Goal: Task Accomplishment & Management: Manage account settings

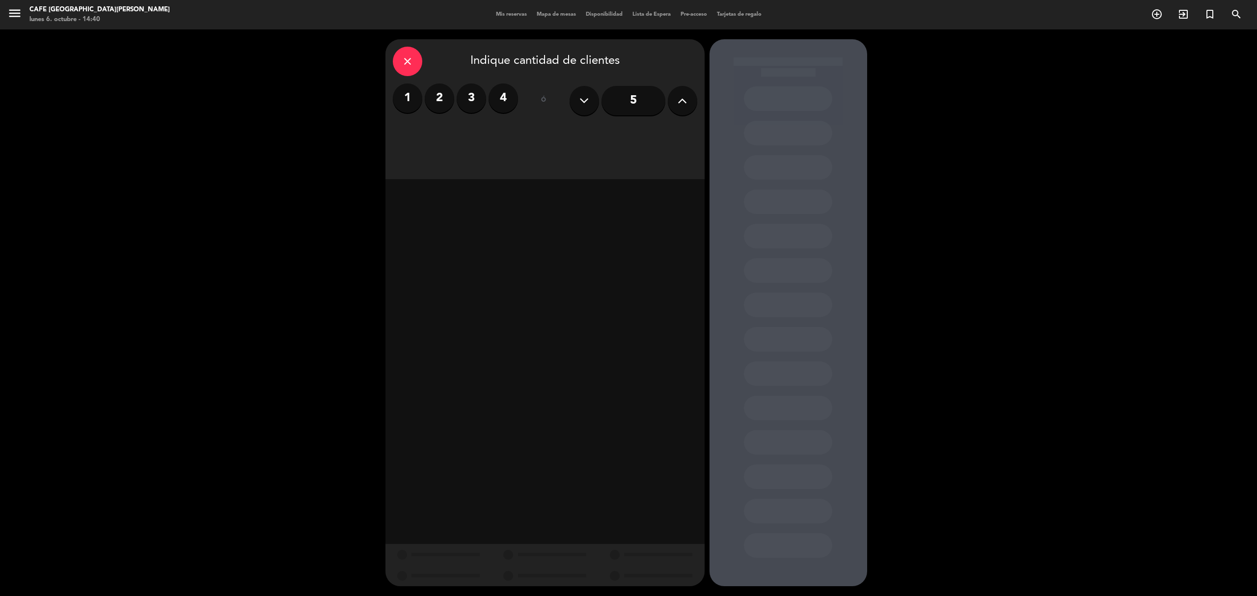
click at [508, 10] on div "Mis reservas Mapa de mesas Disponibilidad Lista de Espera Pre-acceso Tarjetas d…" at bounding box center [628, 14] width 275 height 9
click at [506, 16] on span "Mis reservas" at bounding box center [511, 14] width 41 height 5
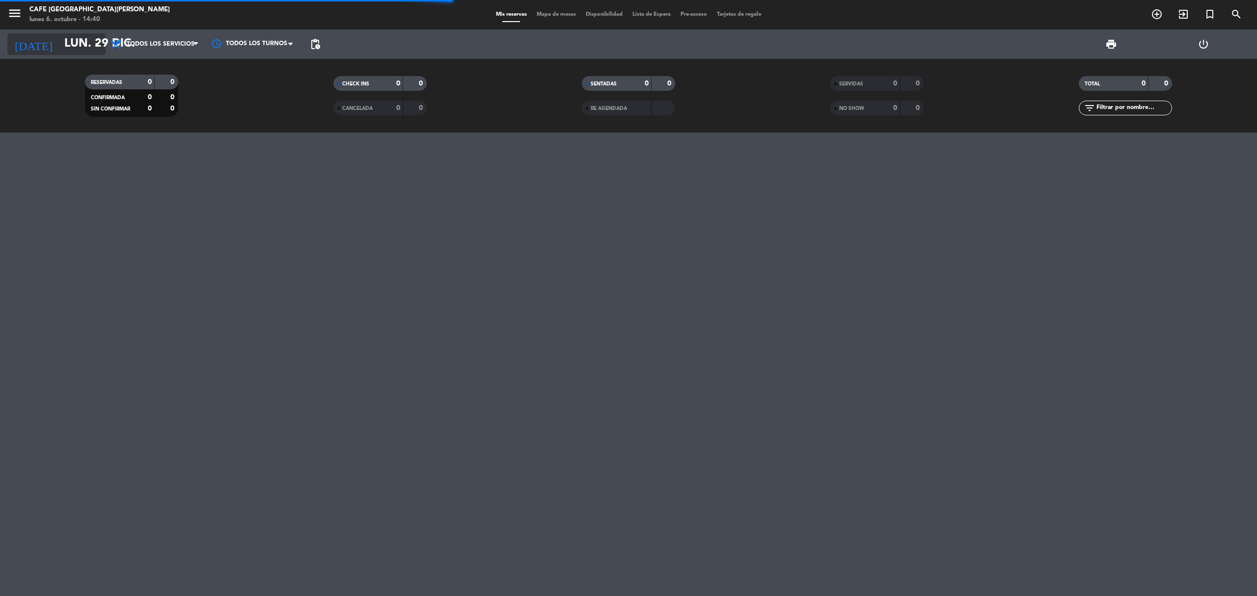
click at [95, 47] on icon "arrow_drop_down" at bounding box center [97, 44] width 12 height 12
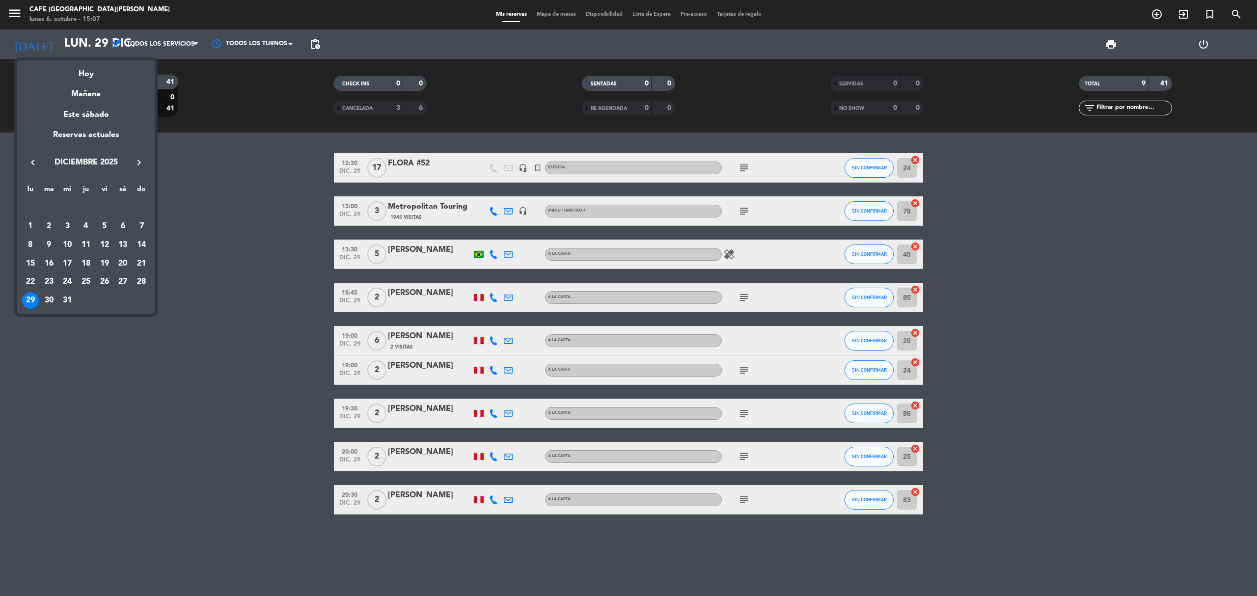
click at [85, 48] on div at bounding box center [628, 298] width 1257 height 596
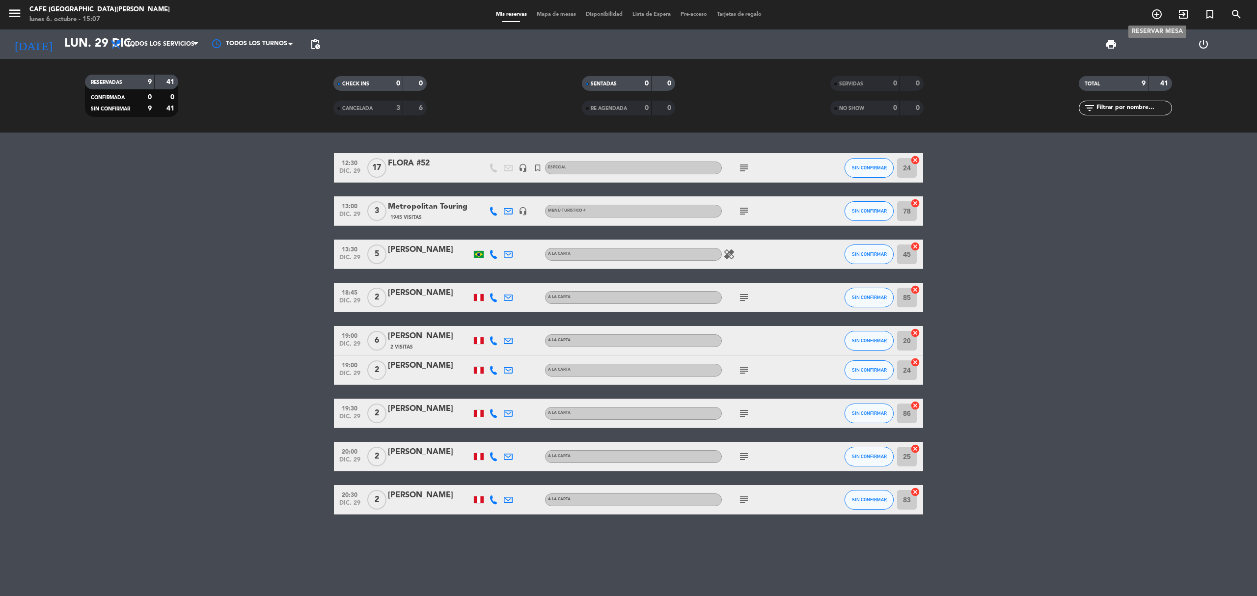
click at [1155, 17] on icon "add_circle_outline" at bounding box center [1157, 14] width 12 height 12
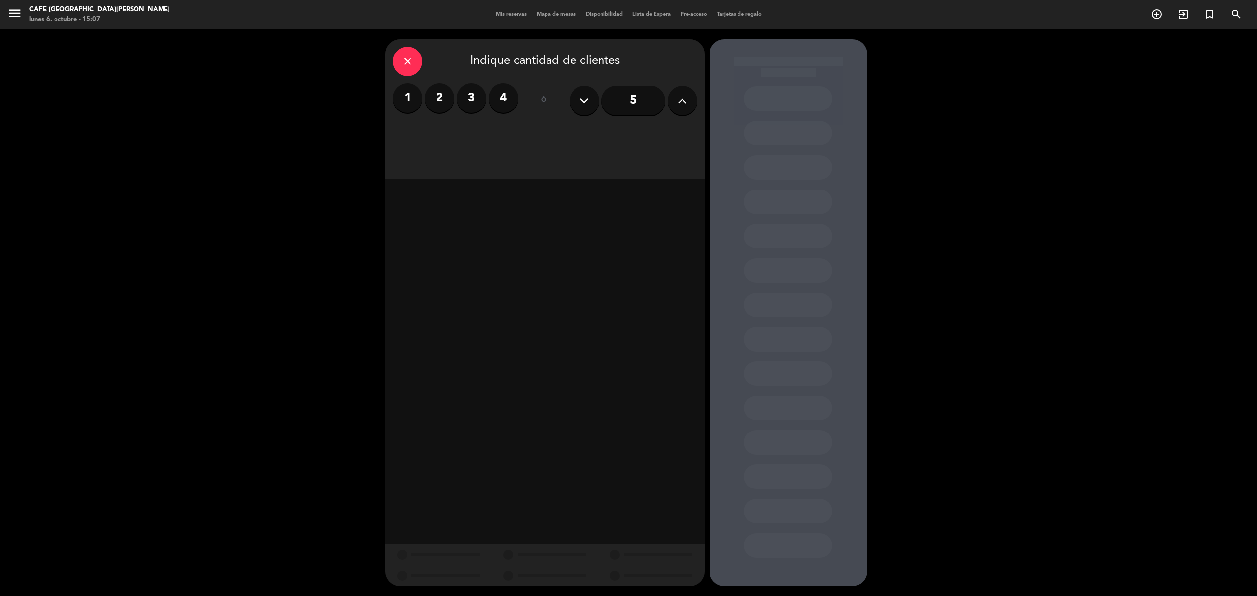
click at [504, 99] on label "4" at bounding box center [503, 97] width 29 height 29
click at [458, 132] on div "Almuerzo" at bounding box center [443, 135] width 100 height 20
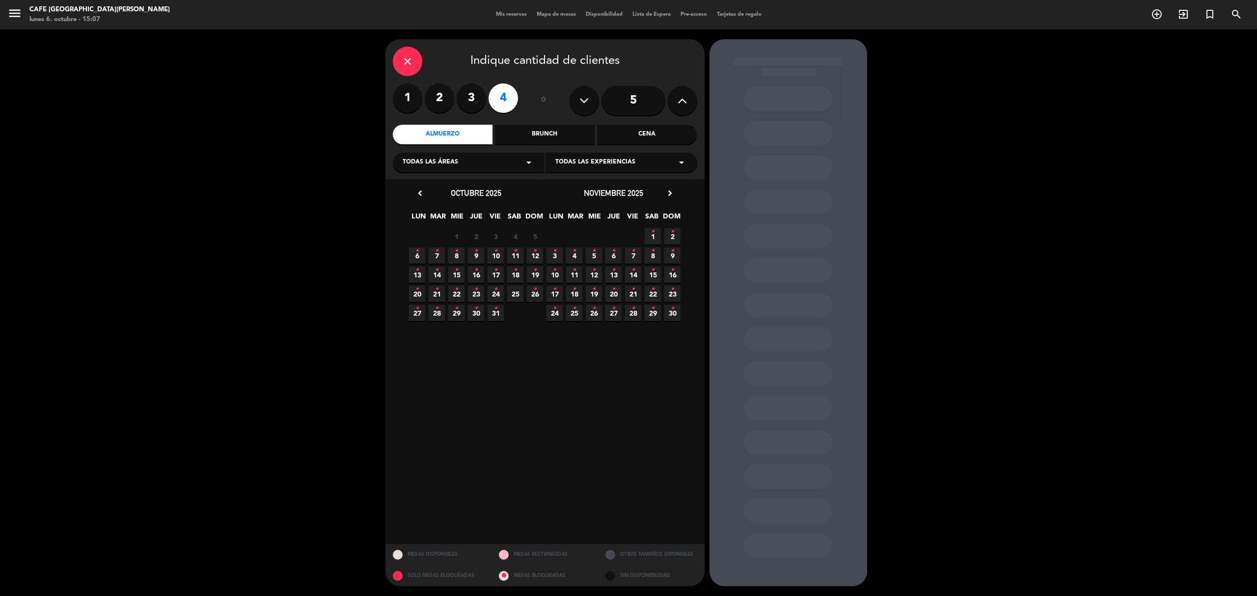
click at [669, 189] on icon "chevron_right" at bounding box center [670, 193] width 10 height 10
click at [555, 333] on icon "•" at bounding box center [554, 328] width 3 height 16
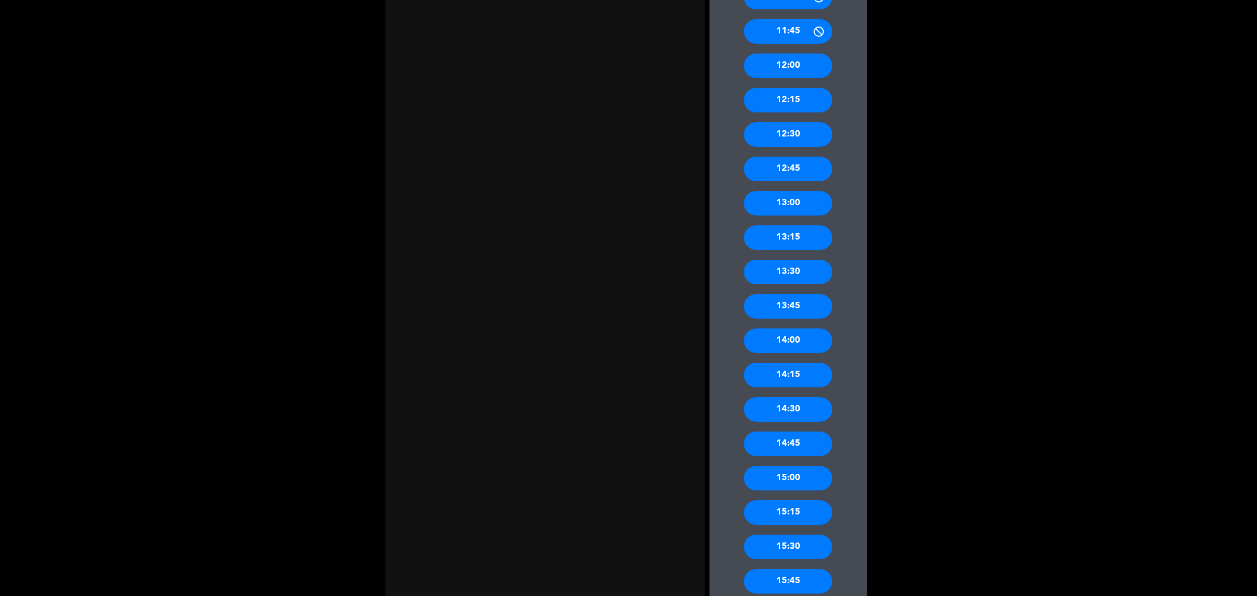
scroll to position [505, 0]
click at [786, 478] on div "15:00" at bounding box center [788, 477] width 88 height 25
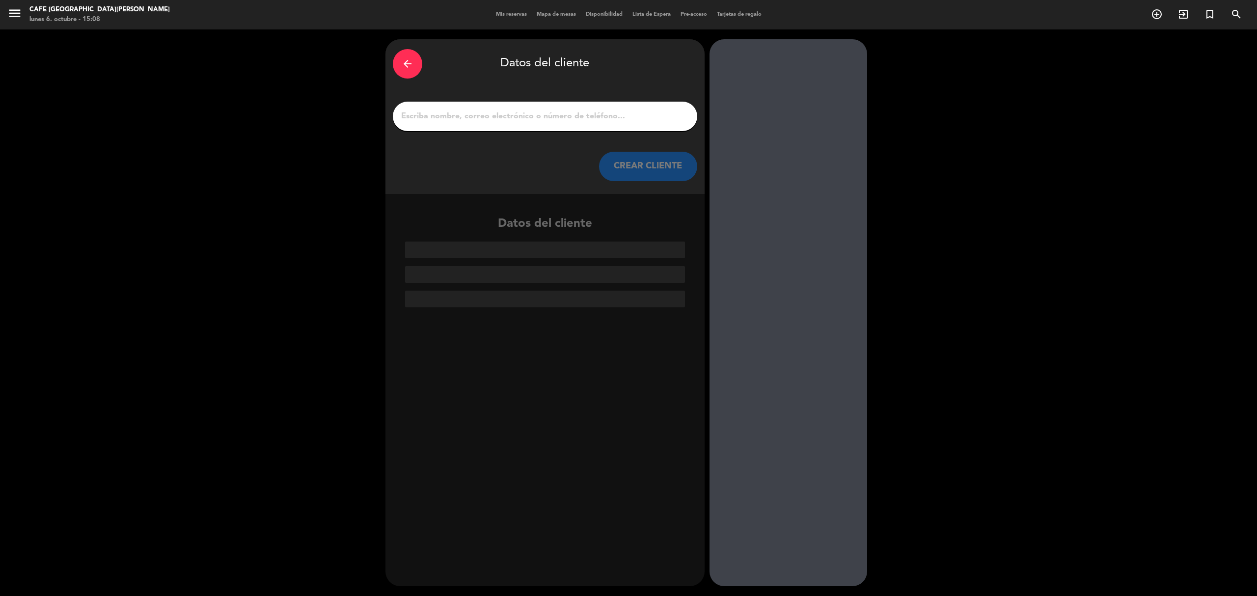
click at [587, 117] on input "1" at bounding box center [545, 116] width 290 height 14
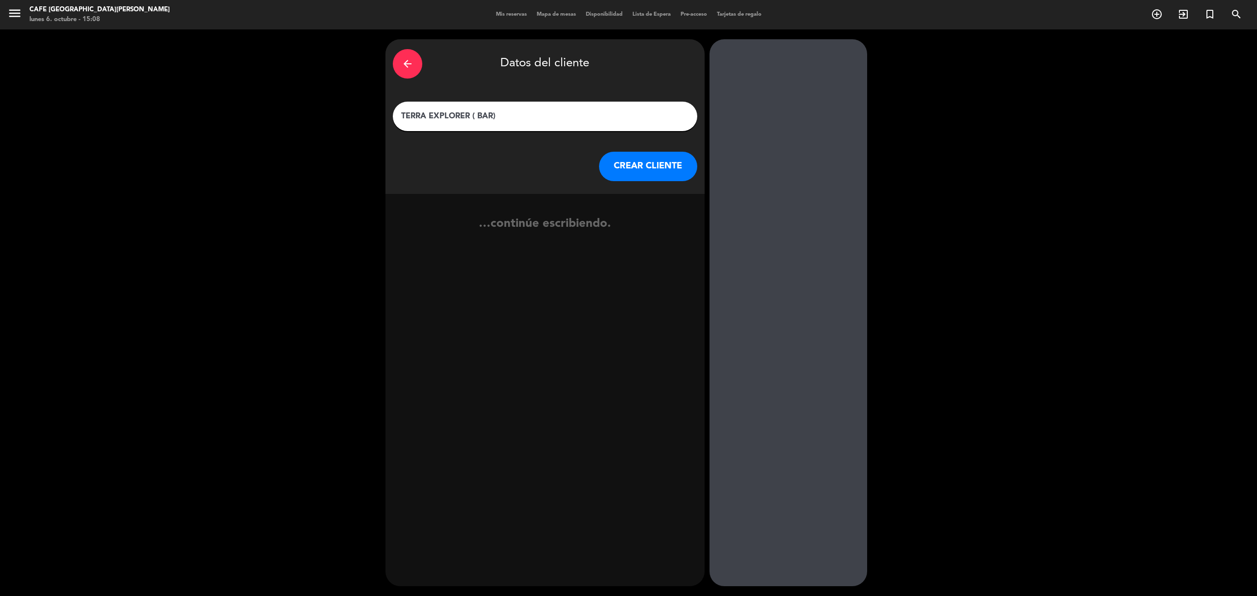
type input "TERRA EXPLORER ( BAR)"
click at [635, 169] on button "CREAR CLIENTE" at bounding box center [648, 166] width 98 height 29
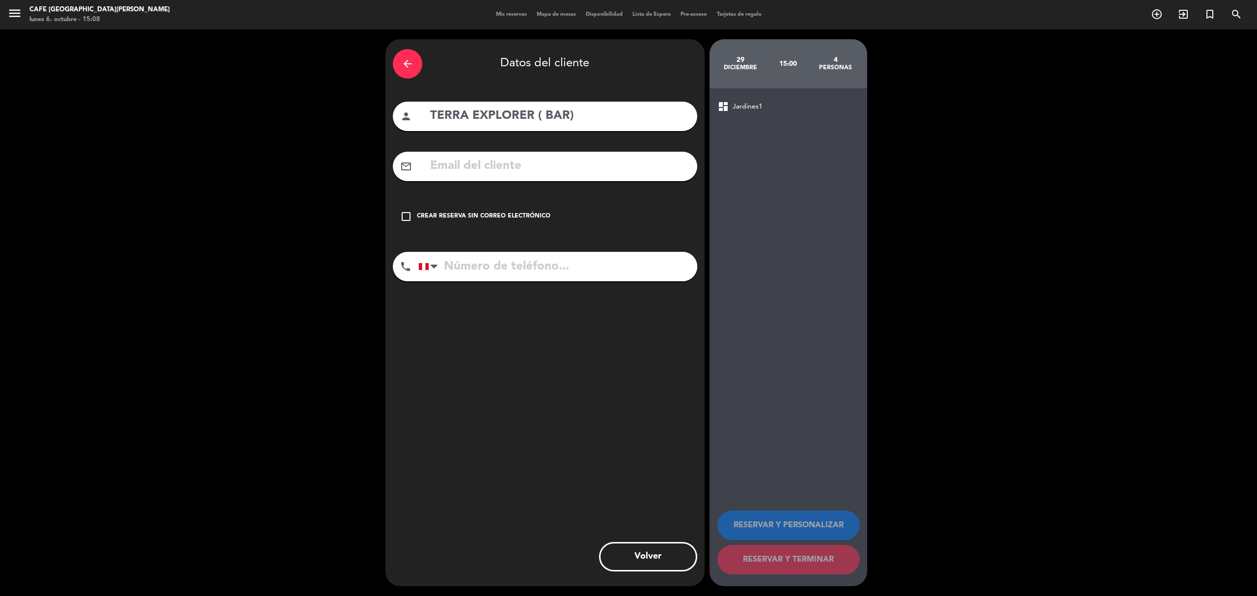
click at [513, 163] on input "text" at bounding box center [559, 166] width 261 height 20
type input "99999999"
click at [566, 267] on input "tel" at bounding box center [557, 266] width 279 height 29
type input "999999999"
drag, startPoint x: 491, startPoint y: 164, endPoint x: 409, endPoint y: 157, distance: 82.3
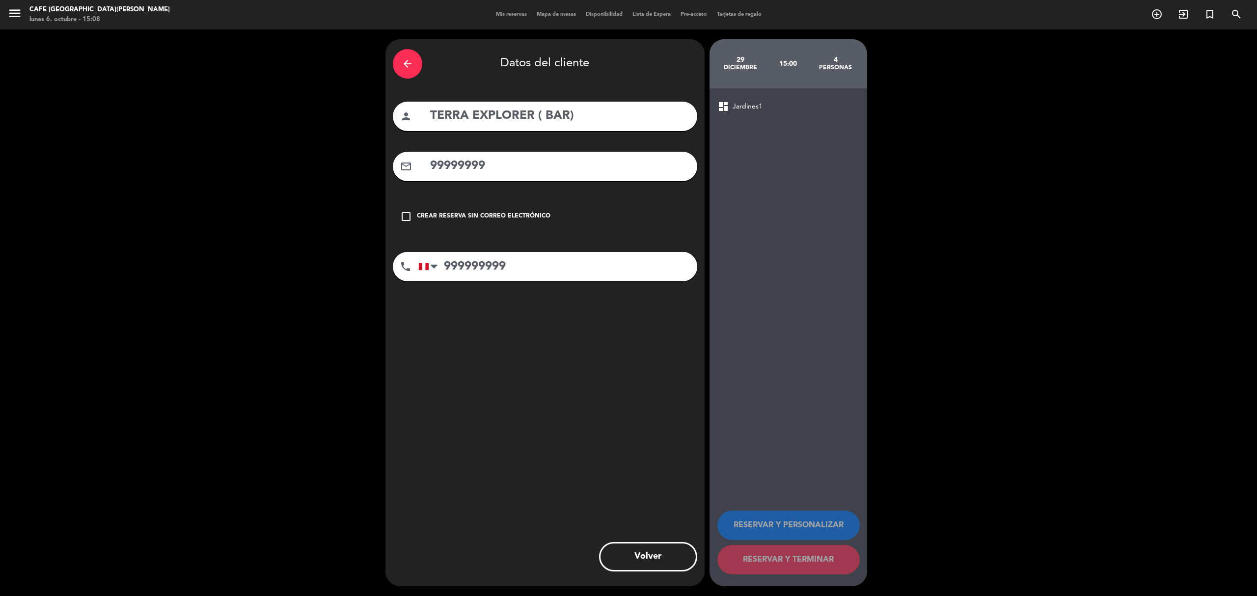
click at [409, 160] on div "mail_outline 99999999" at bounding box center [545, 166] width 304 height 29
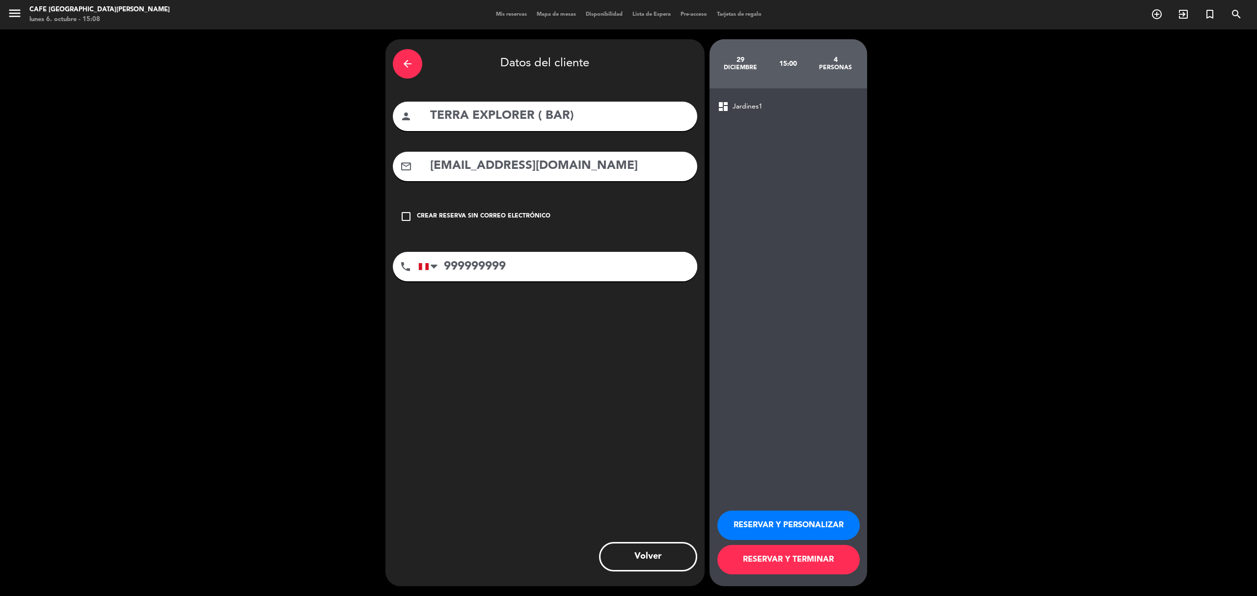
drag, startPoint x: 450, startPoint y: 163, endPoint x: 428, endPoint y: 156, distance: 22.8
click at [428, 156] on div "mail_outline [EMAIL_ADDRESS][DOMAIN_NAME]" at bounding box center [545, 166] width 304 height 29
type input "[EMAIL_ADDRESS][DOMAIN_NAME]"
click at [750, 520] on button "RESERVAR Y PERSONALIZAR" at bounding box center [788, 525] width 142 height 29
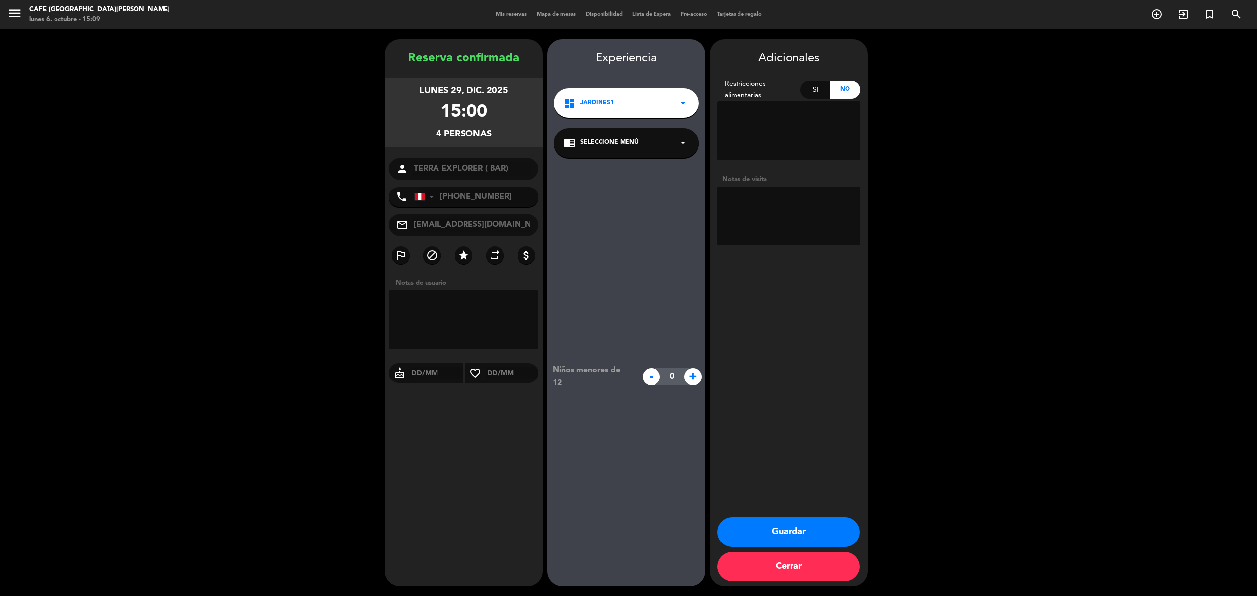
click at [770, 211] on textarea at bounding box center [788, 216] width 143 height 59
paste textarea "AGENCIA Terra Explorer GRUPO BT20-281225 [PERSON_NAME] VIP x3 EXPERIENCIA Visit…"
drag, startPoint x: 791, startPoint y: 233, endPoint x: 696, endPoint y: 163, distance: 118.2
click at [696, 163] on booking-confirmed "Reserva confirmada [DATE] 15:00 4 personas person TERRA EXPLORER ( BAR) phone […" at bounding box center [628, 312] width 1237 height 547
click at [816, 210] on textarea at bounding box center [788, 216] width 143 height 59
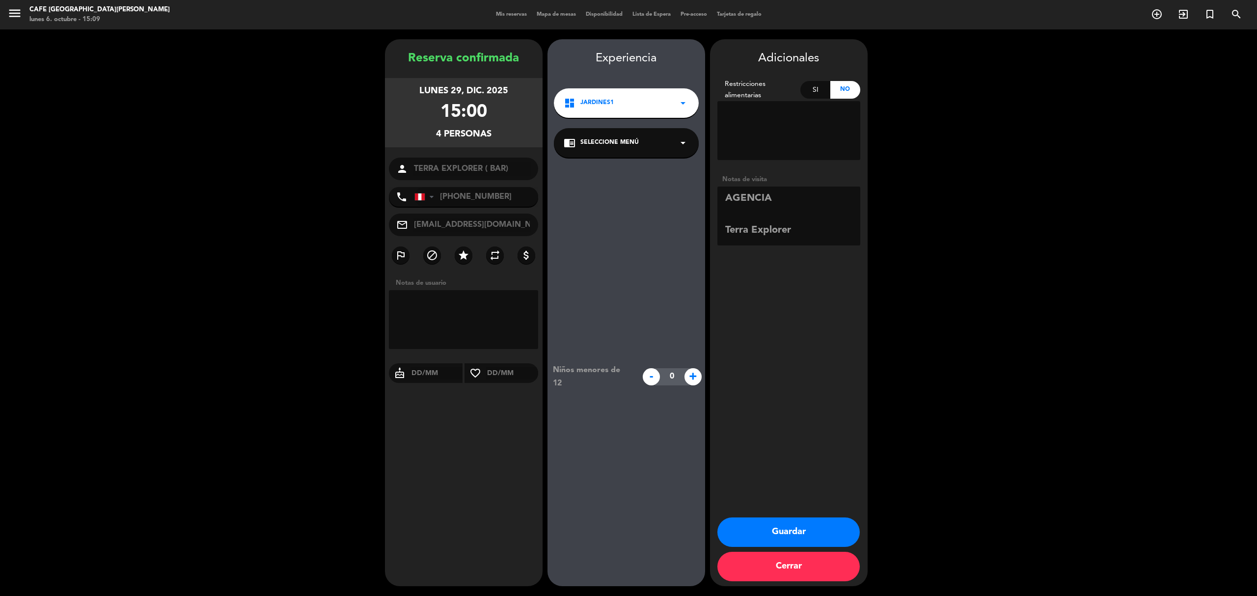
drag, startPoint x: 796, startPoint y: 229, endPoint x: 723, endPoint y: 195, distance: 81.1
click at [723, 195] on textarea at bounding box center [788, 216] width 143 height 59
drag, startPoint x: 762, startPoint y: 215, endPoint x: 725, endPoint y: 193, distance: 42.4
click at [725, 193] on textarea at bounding box center [788, 216] width 143 height 59
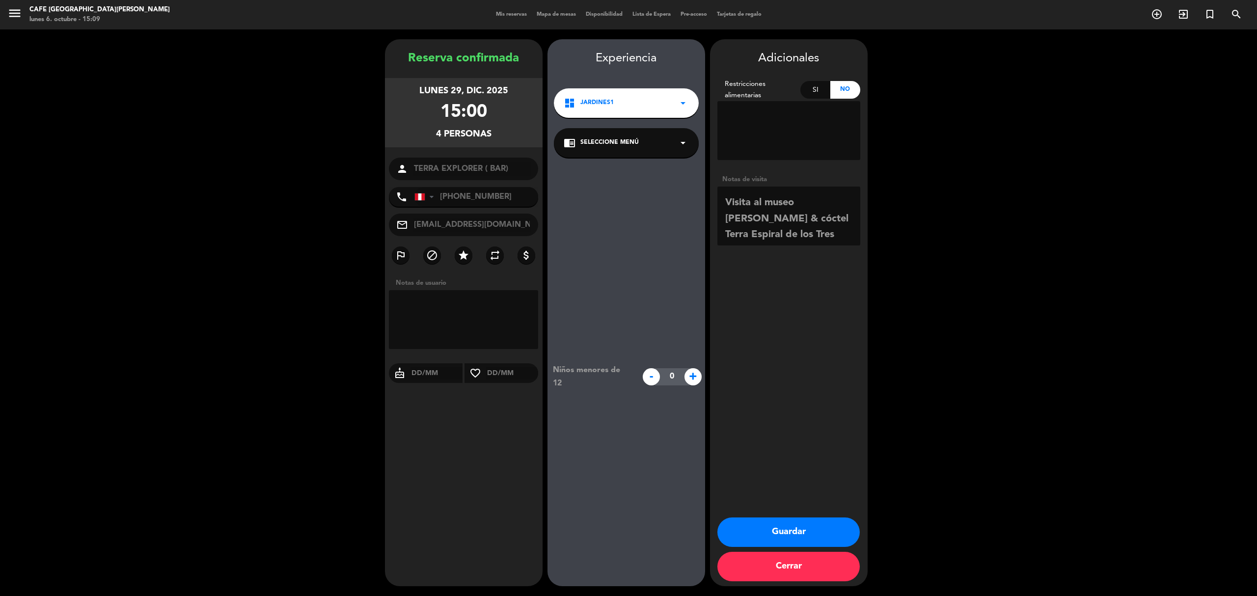
drag, startPoint x: 848, startPoint y: 235, endPoint x: 736, endPoint y: 220, distance: 112.9
click at [736, 220] on textarea at bounding box center [788, 216] width 143 height 59
click at [751, 198] on textarea at bounding box center [788, 216] width 143 height 59
drag, startPoint x: 839, startPoint y: 201, endPoint x: 723, endPoint y: 197, distance: 115.9
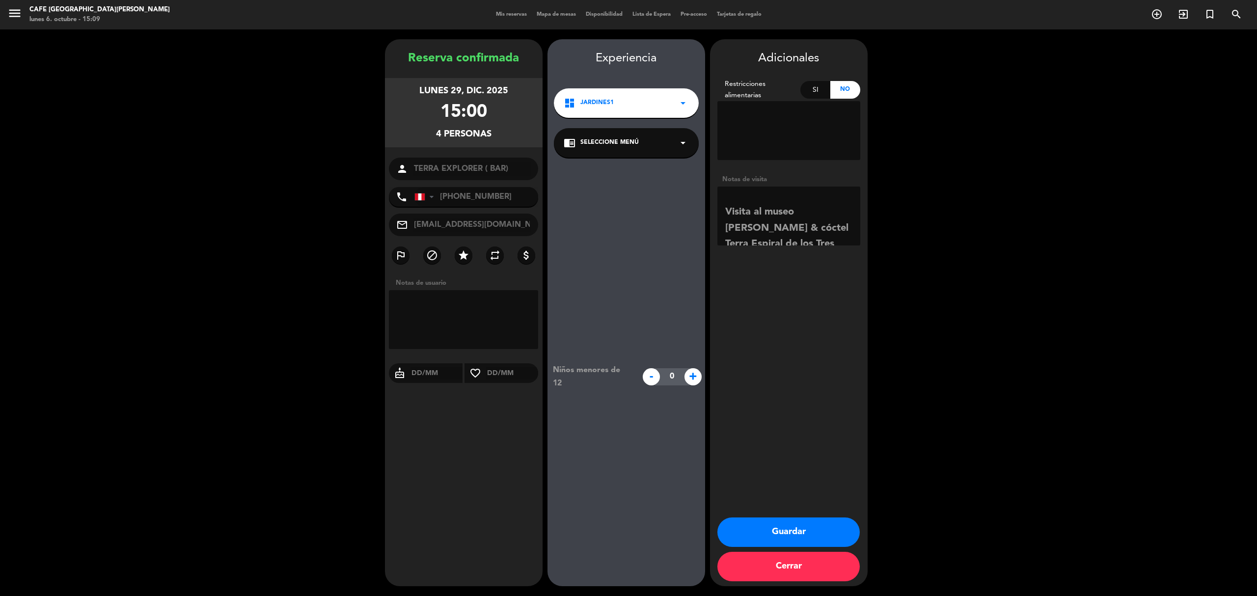
click at [723, 197] on textarea at bounding box center [788, 216] width 143 height 59
drag, startPoint x: 790, startPoint y: 236, endPoint x: 724, endPoint y: 195, distance: 77.1
click at [724, 195] on textarea at bounding box center [788, 216] width 143 height 59
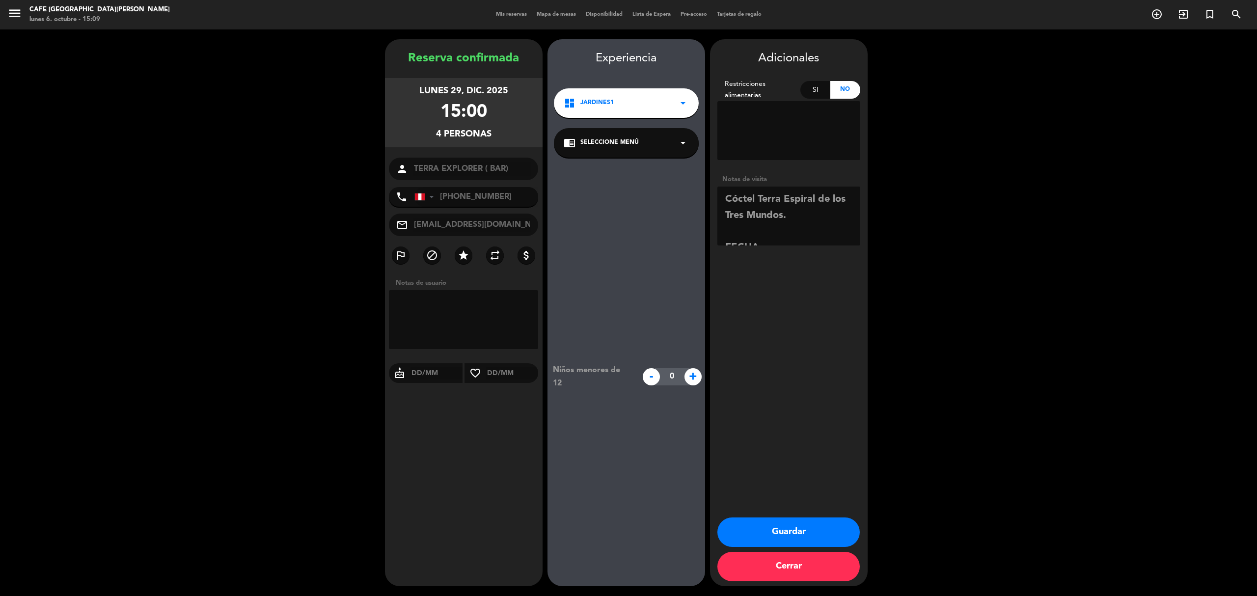
click at [782, 224] on textarea at bounding box center [788, 216] width 143 height 59
drag, startPoint x: 729, startPoint y: 226, endPoint x: 869, endPoint y: 232, distance: 139.6
click at [867, 232] on booking-confirmed "Reserva confirmada [DATE] 15:00 4 personas person TERRA EXPLORER ( BAR) phone […" at bounding box center [628, 312] width 1237 height 547
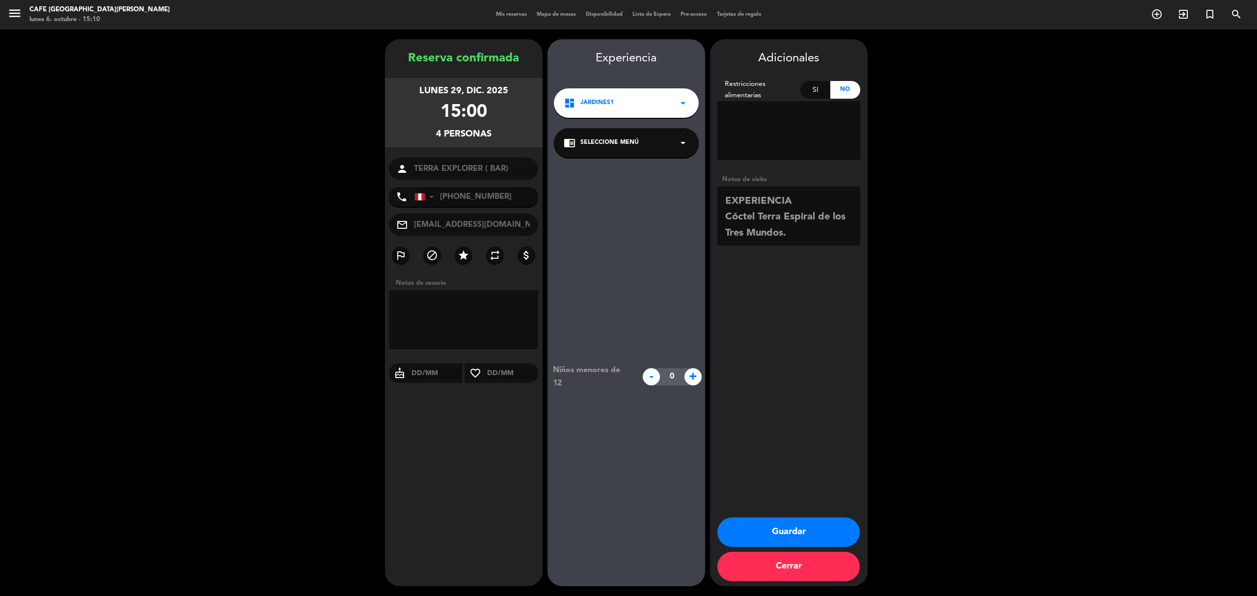
paste textarea "Receta: 1.5 oz pisco quebranta · 1 dash macerado [PERSON_NAME] · 1 oz zumo de n…"
type textarea "BT20-281225 [PERSON_NAME] VIP x3 EXPERIENCIA Cóctel Terra Espiral de los Tres M…"
click at [462, 255] on icon "star" at bounding box center [464, 255] width 12 height 12
click at [794, 531] on button "Guardar" at bounding box center [788, 532] width 142 height 29
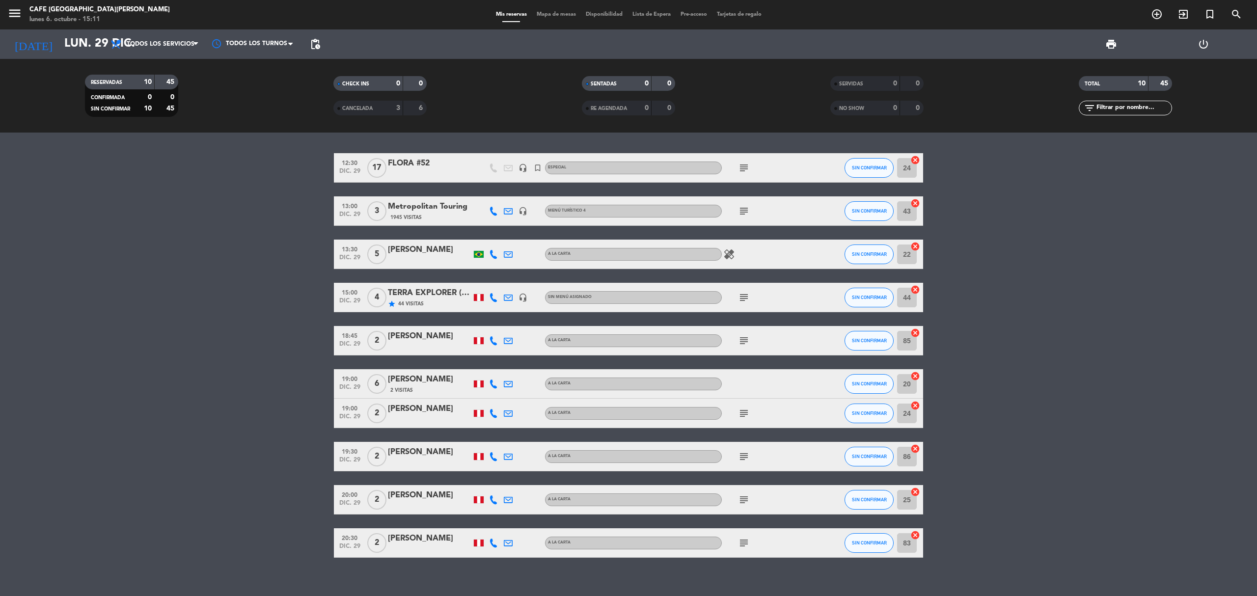
click at [429, 295] on div "TERRA EXPLORER ( BAR)" at bounding box center [429, 293] width 83 height 13
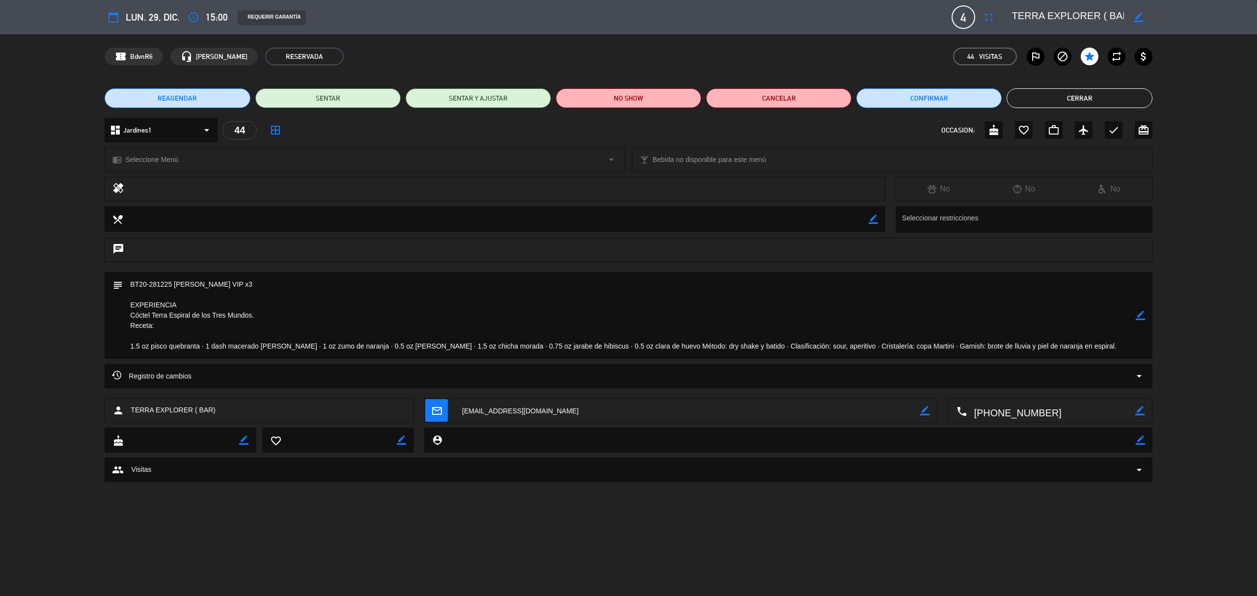
click at [1138, 314] on icon "border_color" at bounding box center [1140, 315] width 9 height 9
click at [249, 285] on textarea at bounding box center [629, 315] width 1012 height 87
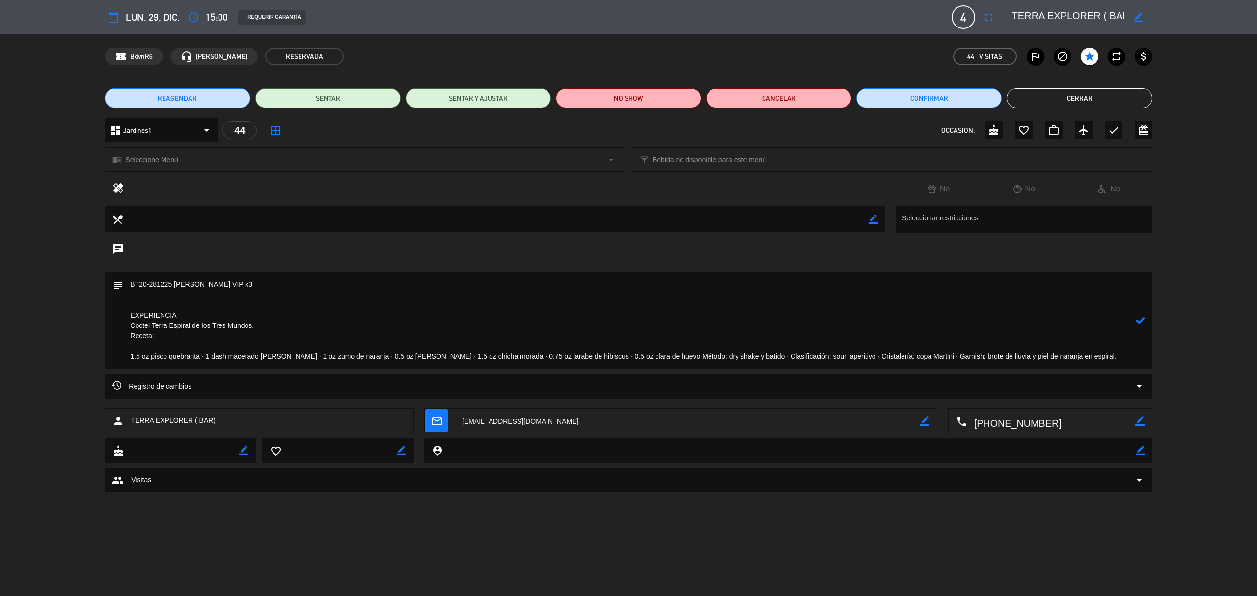
click at [188, 342] on textarea at bounding box center [629, 320] width 1012 height 97
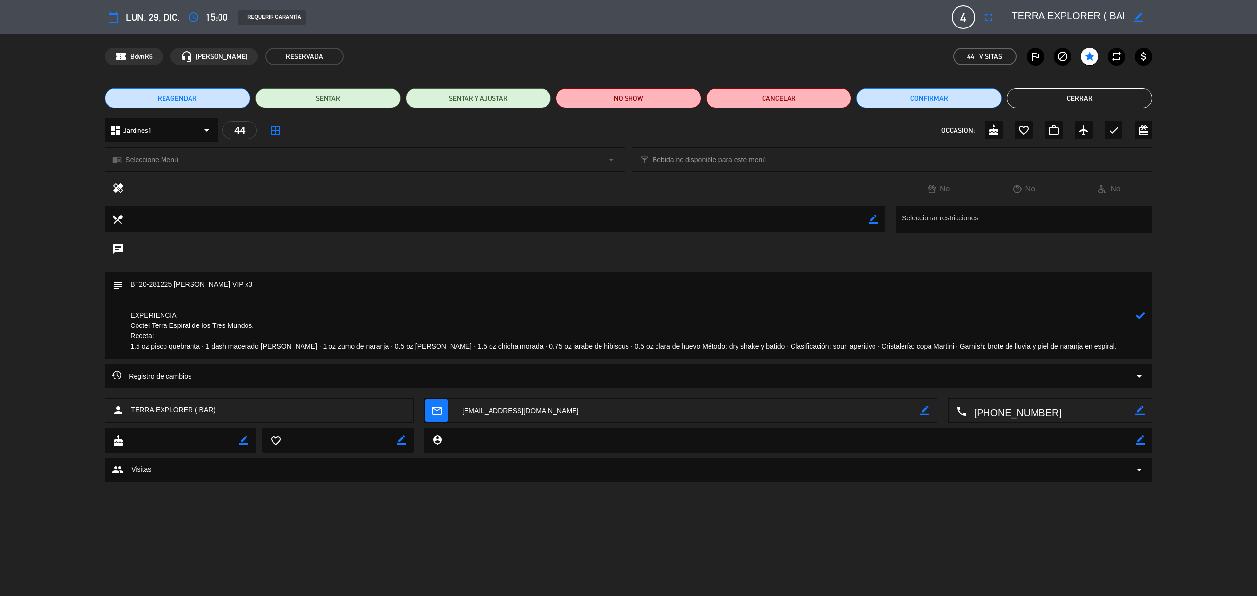
click at [163, 296] on textarea at bounding box center [629, 315] width 1012 height 87
click at [1117, 344] on textarea at bounding box center [629, 315] width 1012 height 87
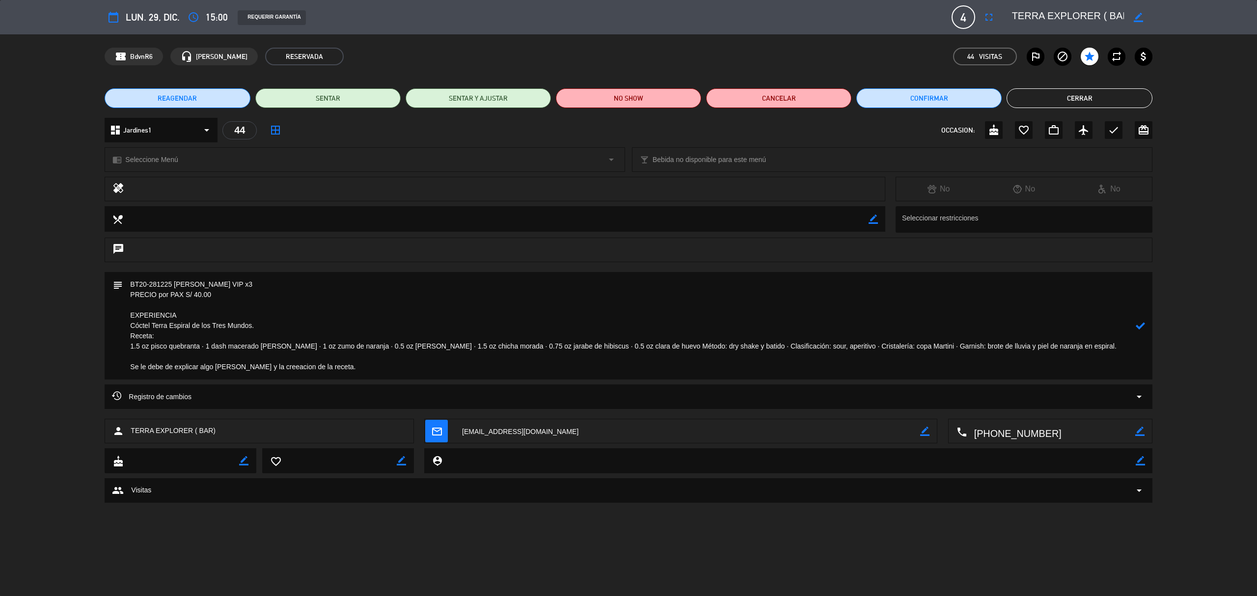
drag, startPoint x: 1140, startPoint y: 322, endPoint x: 1140, endPoint y: 330, distance: 7.9
click at [1140, 330] on icon at bounding box center [1140, 325] width 9 height 9
click at [1139, 321] on icon "border_color" at bounding box center [1140, 325] width 9 height 9
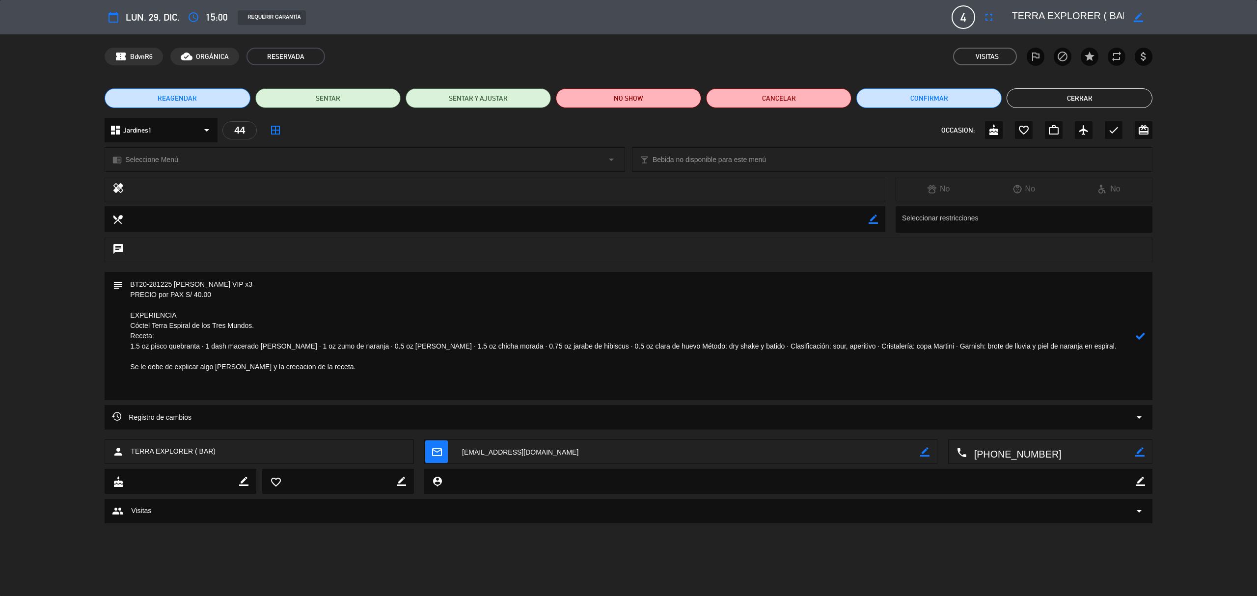
paste textarea "Inspirado en la conexión entre los mundos espiritual, terrenal y ancestral, est…"
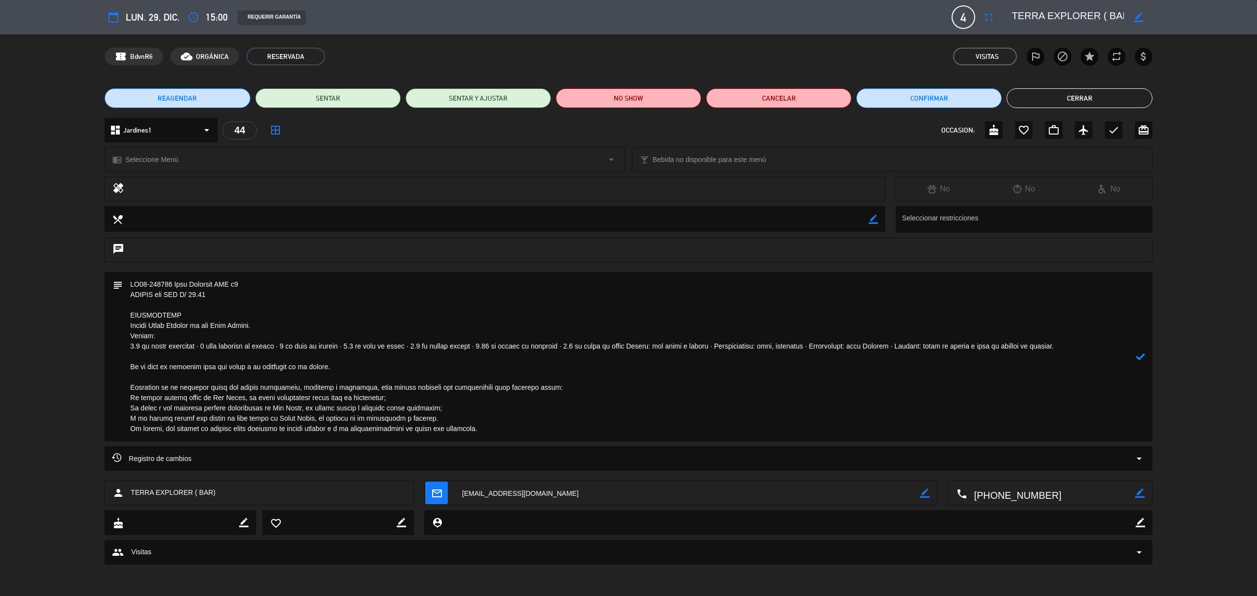
click at [277, 366] on textarea at bounding box center [629, 356] width 1012 height 169
click at [283, 362] on textarea at bounding box center [629, 356] width 1012 height 169
click at [1138, 356] on icon at bounding box center [1140, 356] width 9 height 9
click at [1137, 356] on icon "border_color" at bounding box center [1140, 356] width 9 height 9
drag, startPoint x: 1003, startPoint y: 346, endPoint x: 1083, endPoint y: 345, distance: 80.5
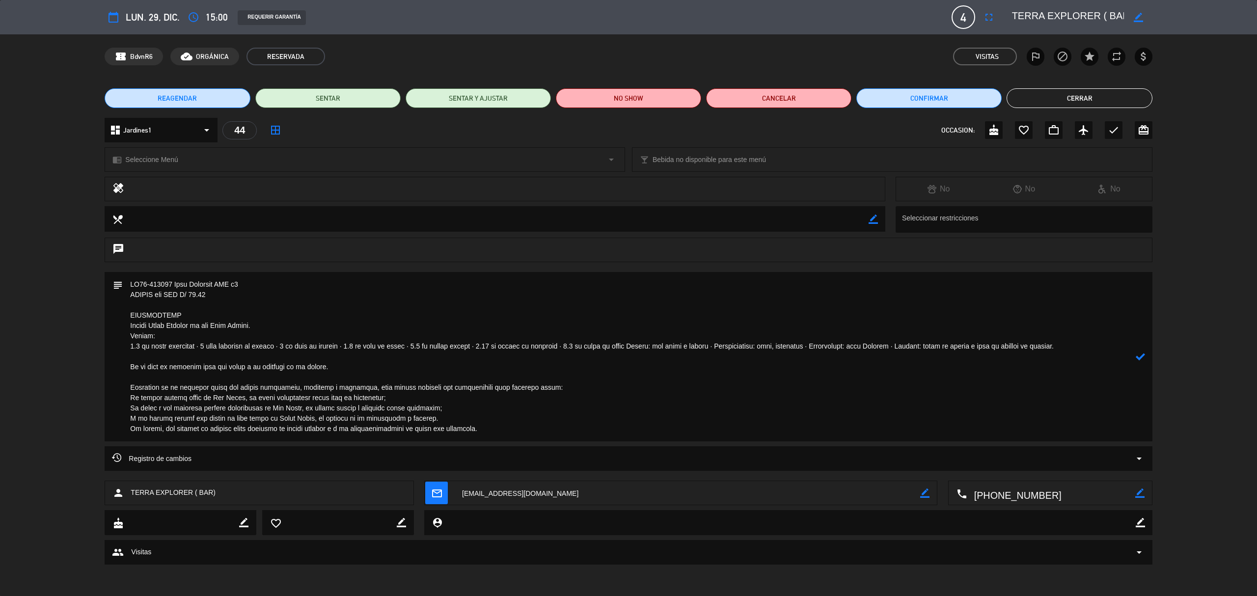
click at [1083, 345] on textarea at bounding box center [629, 356] width 1012 height 169
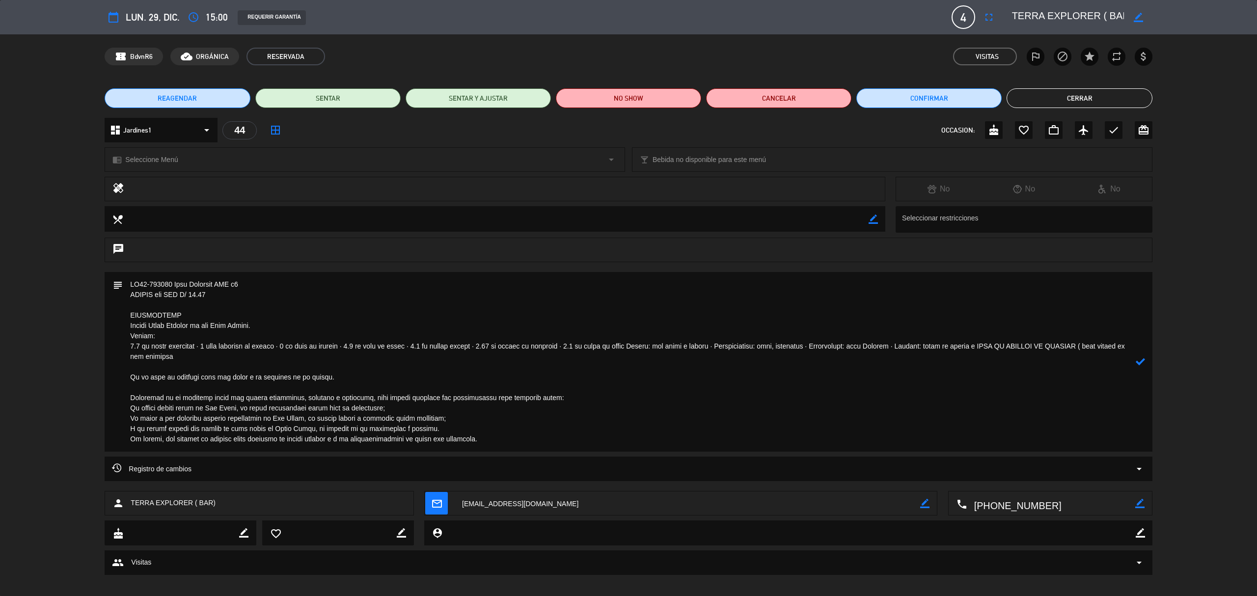
type textarea "LO65-768116 Ipsu Dolorsit AME c7 ADIPIS eli SED D/ 38.74 EIUSMODTEMP Incidi Utl…"
click at [1140, 364] on icon at bounding box center [1140, 361] width 9 height 9
click at [1087, 100] on button "Cerrar" at bounding box center [1079, 98] width 145 height 20
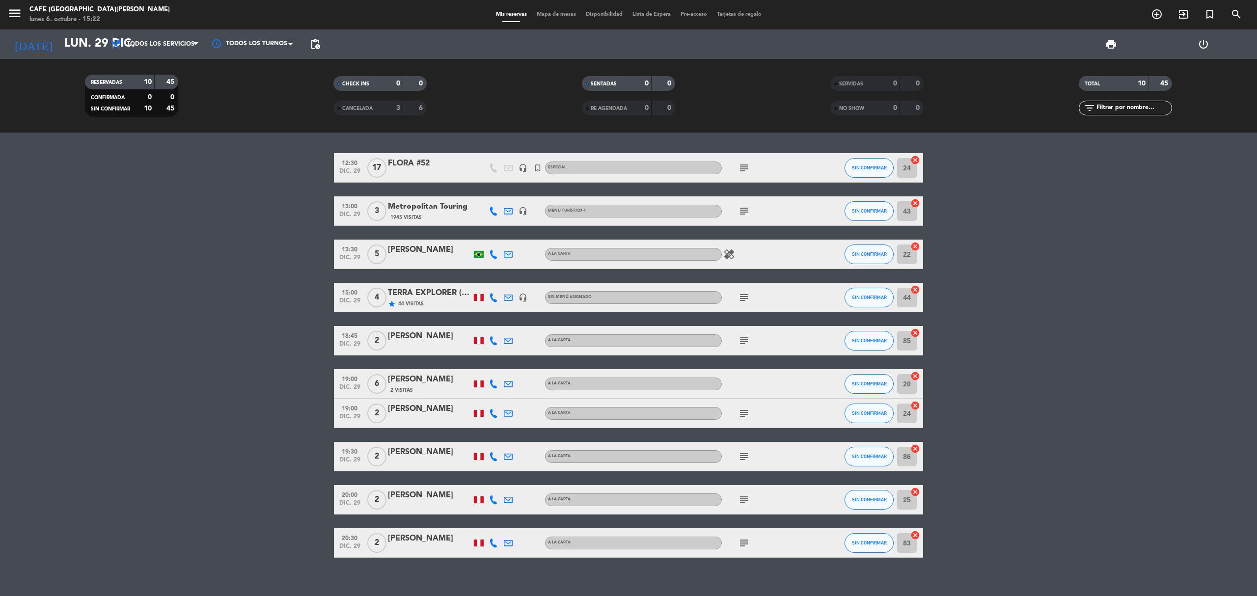
click at [741, 411] on icon "subject" at bounding box center [744, 414] width 12 height 12
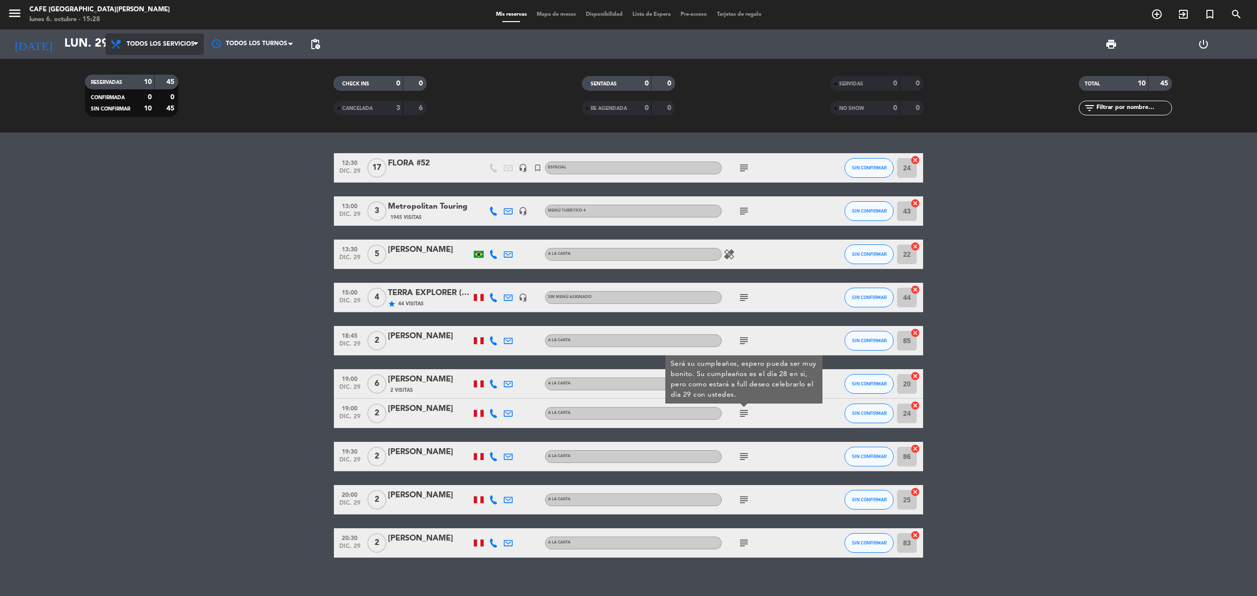
click at [160, 46] on span "Todos los servicios" at bounding box center [161, 44] width 68 height 7
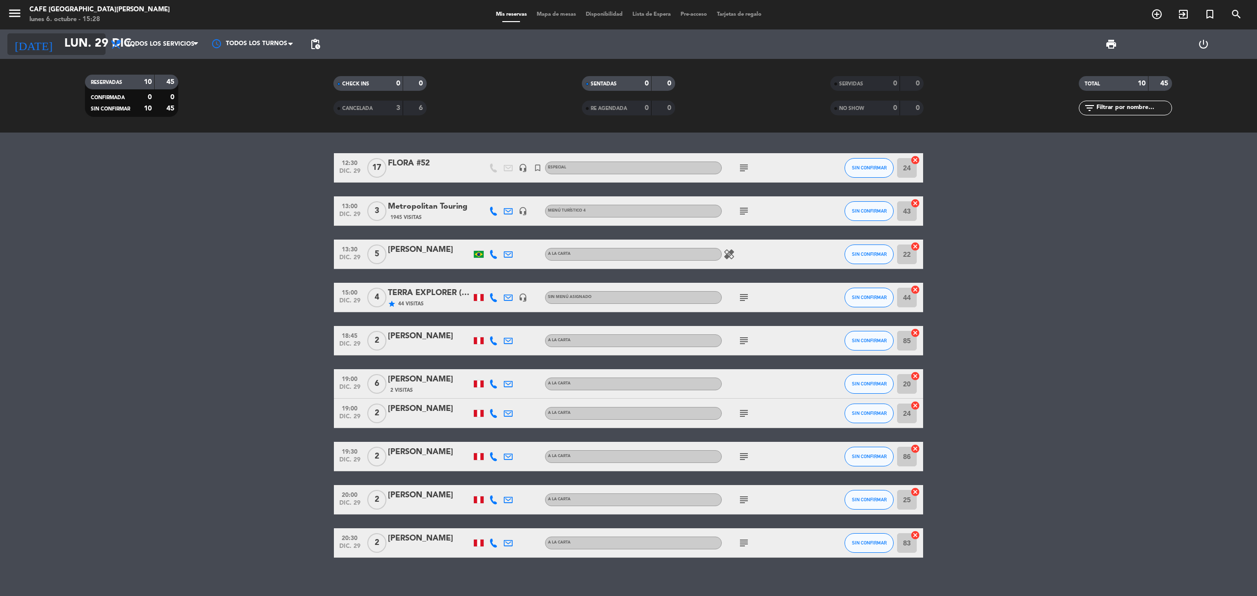
click at [64, 47] on input "lun. 29 dic." at bounding box center [132, 44] width 146 height 24
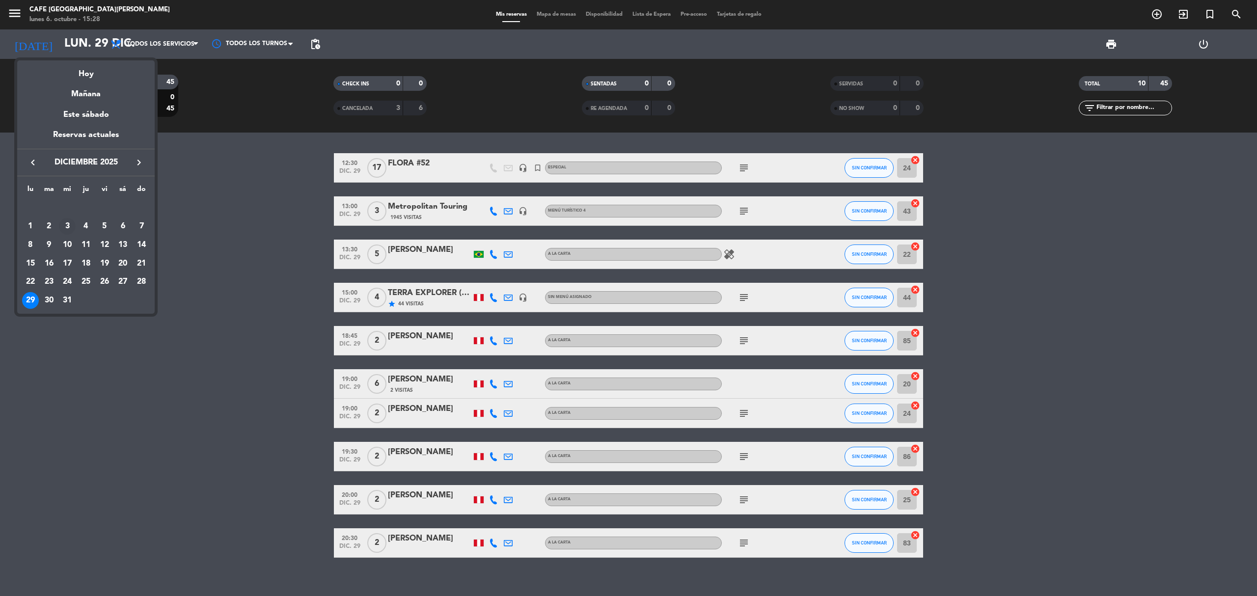
click at [63, 224] on div "3" at bounding box center [67, 226] width 17 height 17
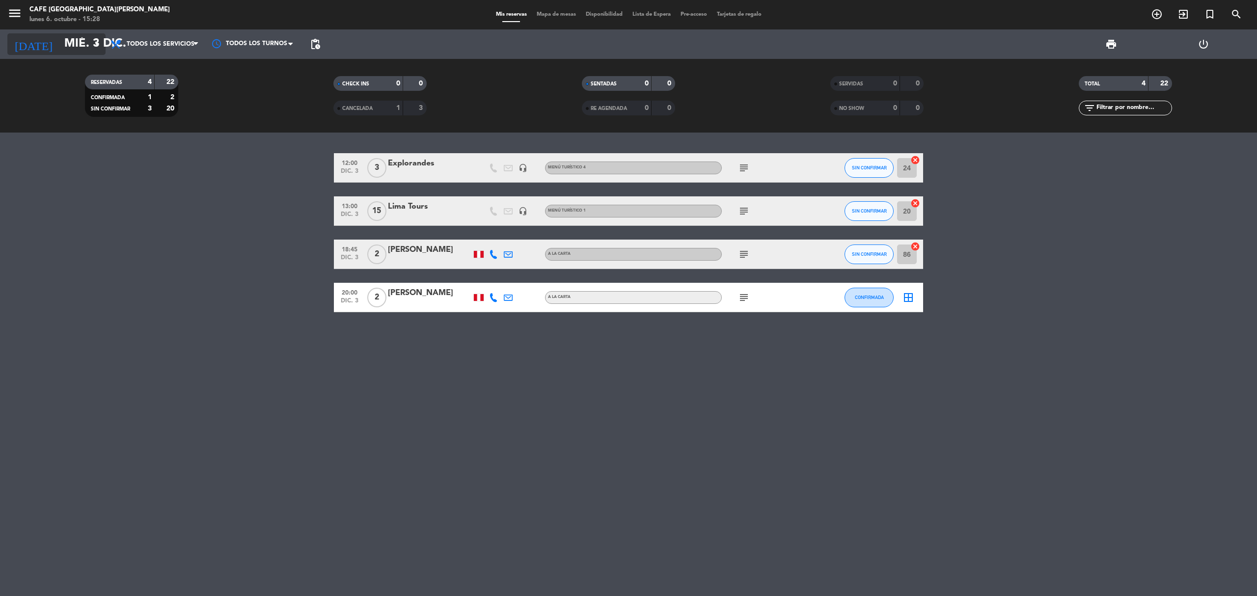
click at [96, 44] on icon "arrow_drop_down" at bounding box center [97, 44] width 12 height 12
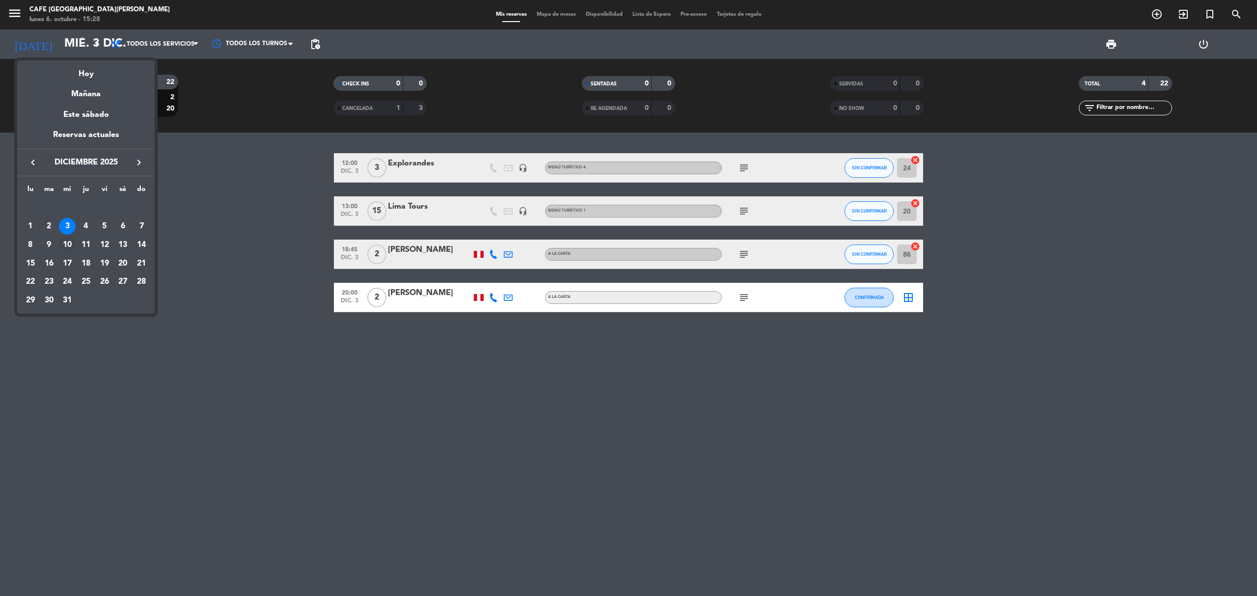
click at [72, 245] on div "10" at bounding box center [67, 245] width 17 height 17
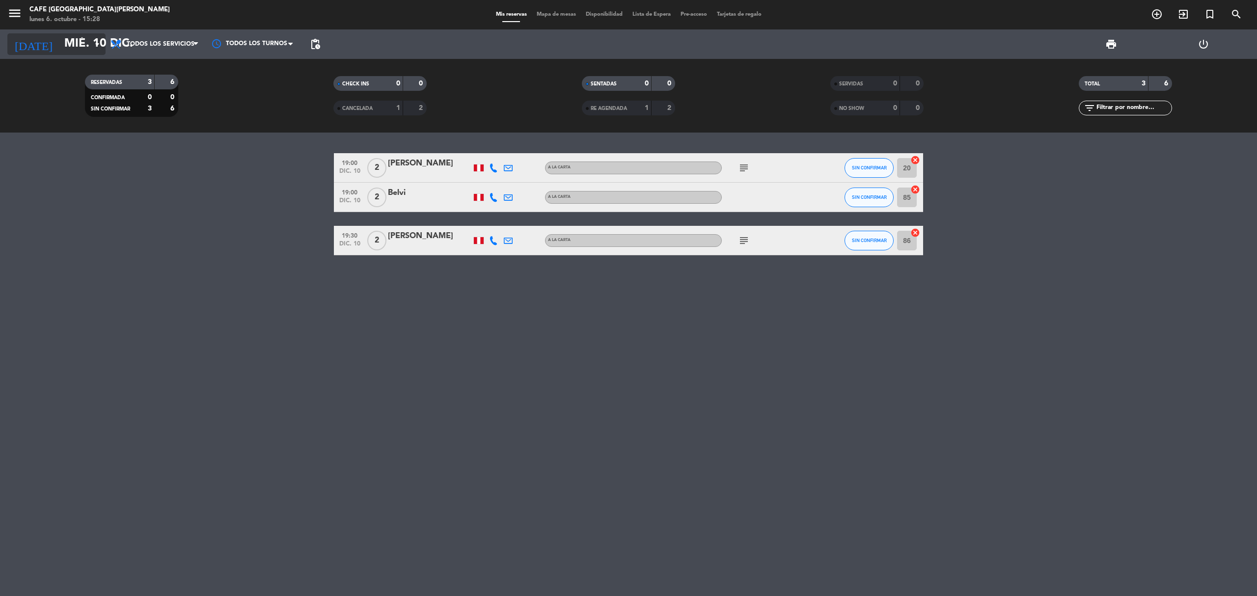
click at [104, 45] on input "mié. 10 dic." at bounding box center [132, 44] width 146 height 24
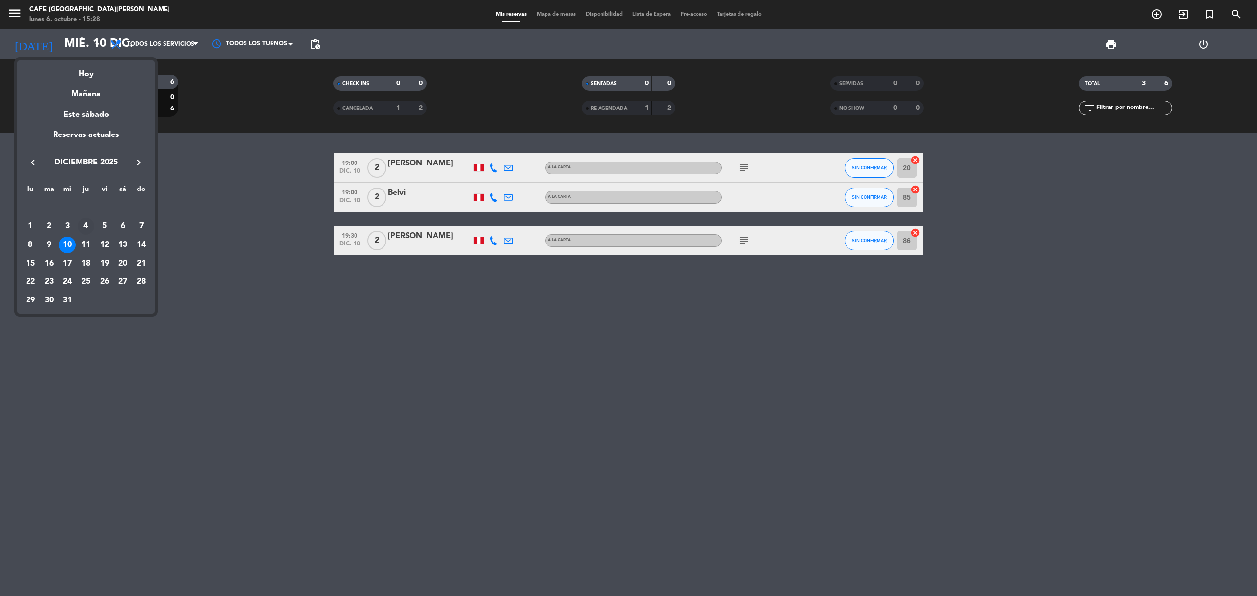
click at [85, 222] on div "4" at bounding box center [86, 226] width 17 height 17
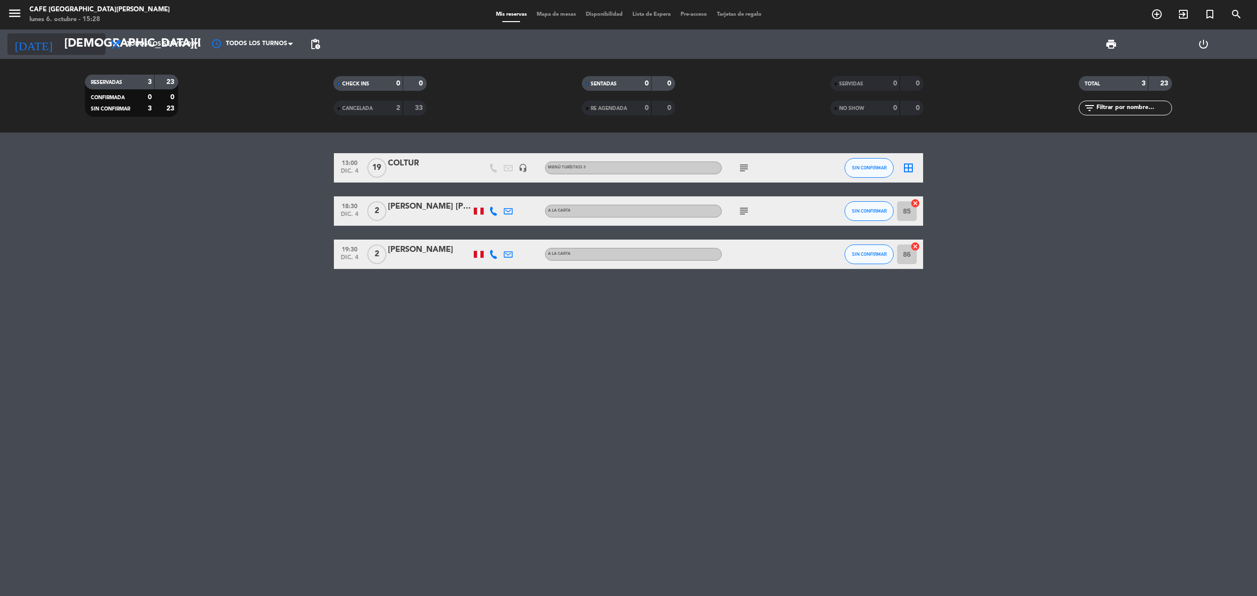
click at [101, 40] on icon "arrow_drop_down" at bounding box center [97, 44] width 12 height 12
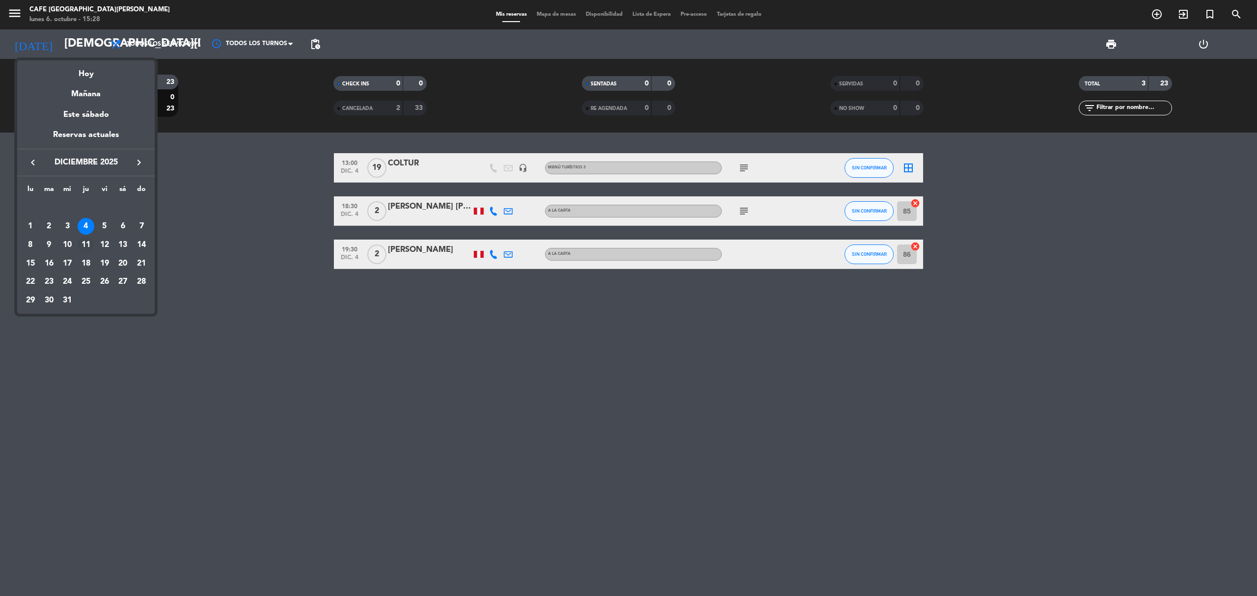
click at [83, 244] on div "11" at bounding box center [86, 245] width 17 height 17
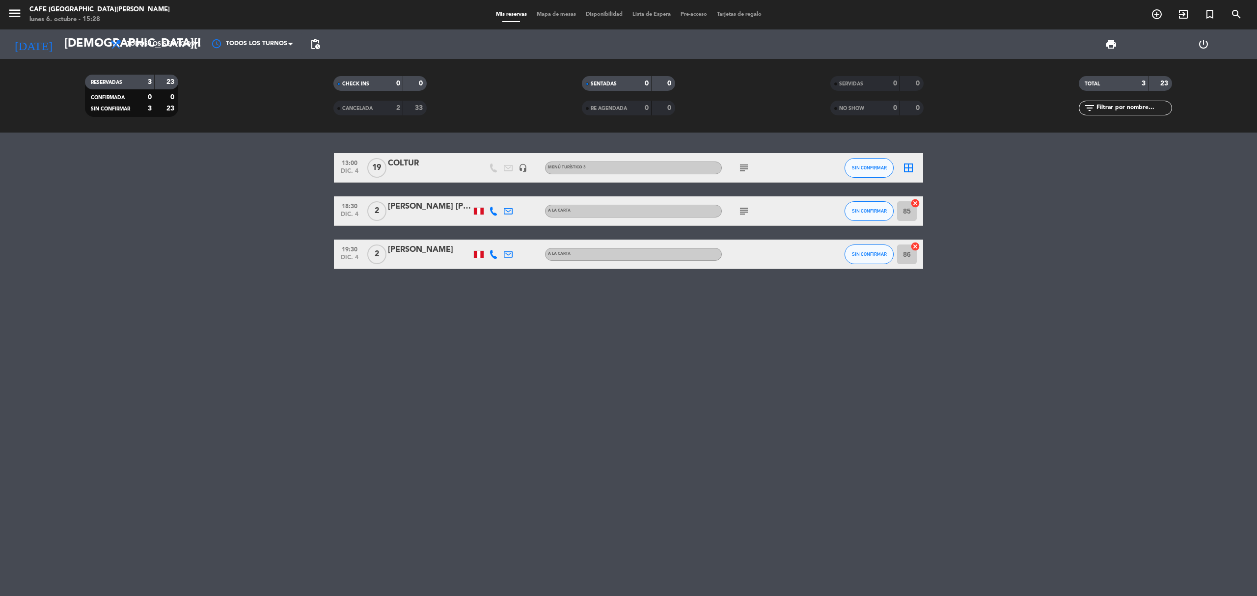
type input "[DEMOGRAPHIC_DATA][DATE]"
